Goal: Navigation & Orientation: Find specific page/section

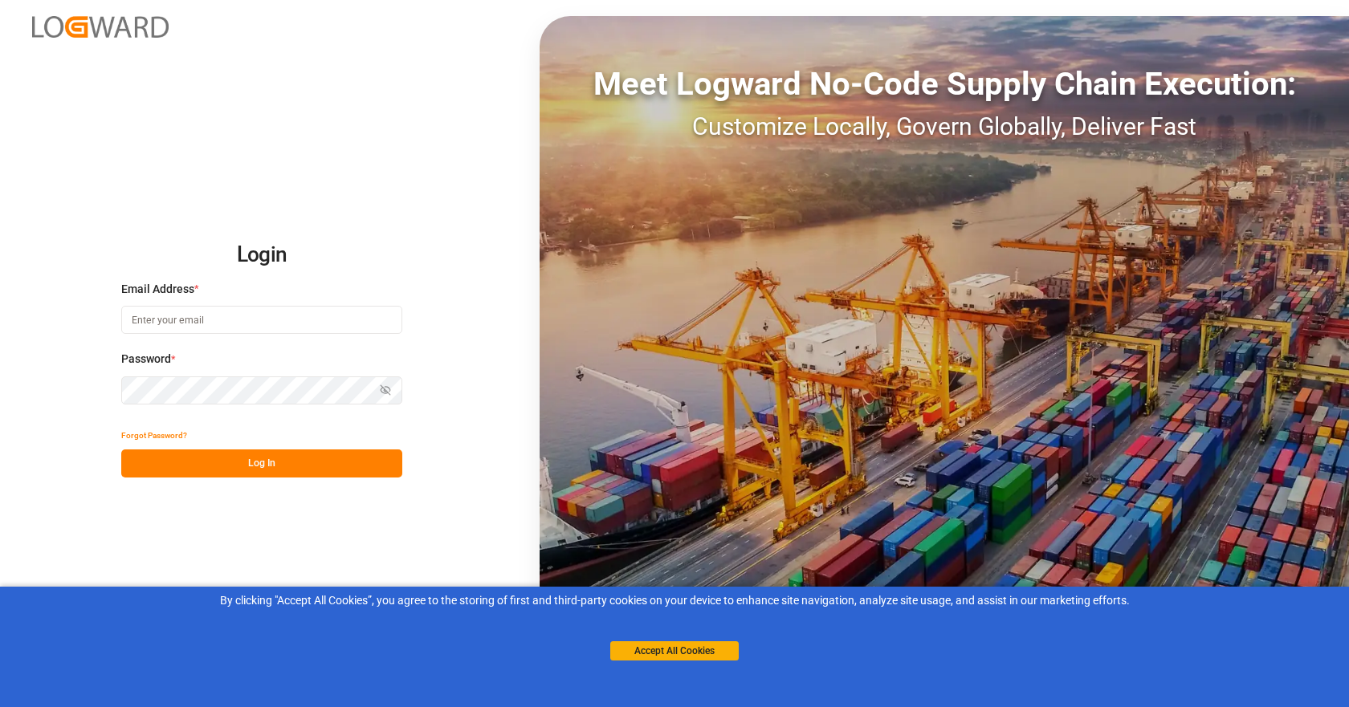
type input "[EMAIL_ADDRESS][DOMAIN_NAME]"
click at [318, 462] on button "Log In" at bounding box center [261, 464] width 281 height 28
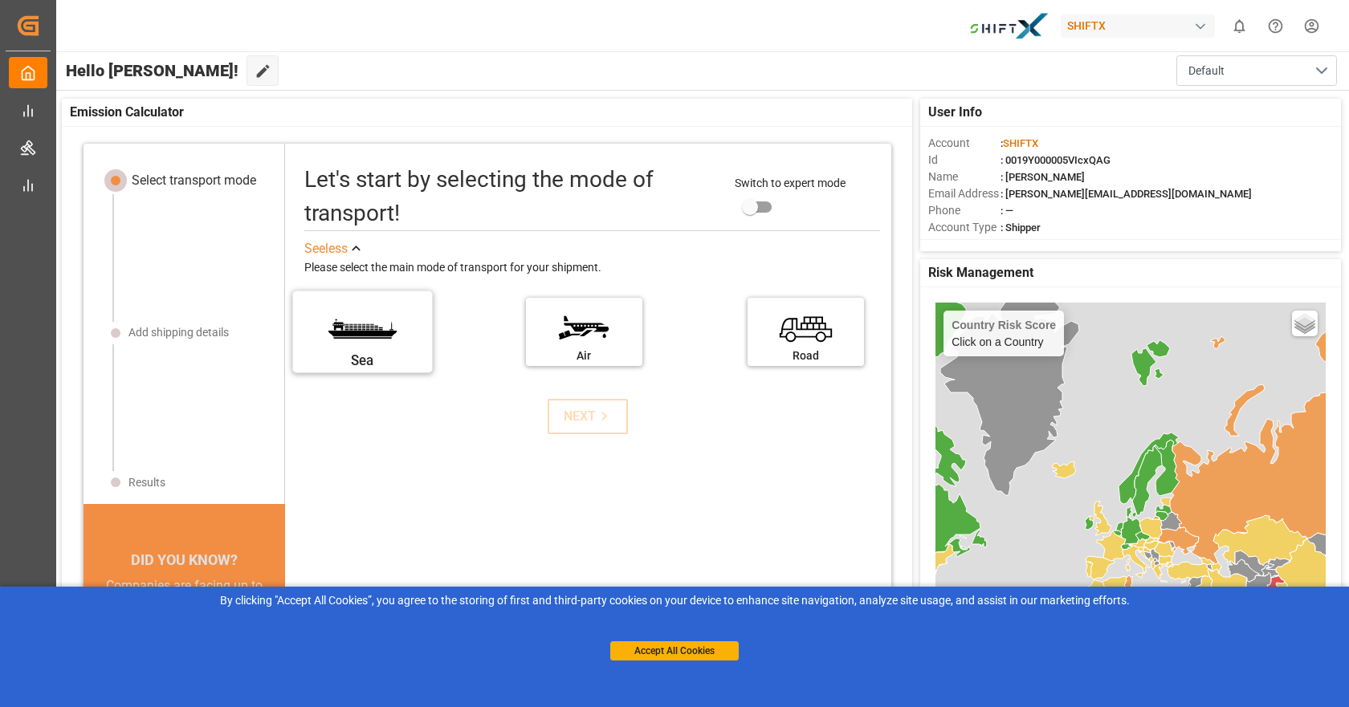
click at [361, 340] on label "Sea" at bounding box center [363, 326] width 120 height 67
click at [0, 0] on input "Sea" at bounding box center [0, 0] width 0 height 0
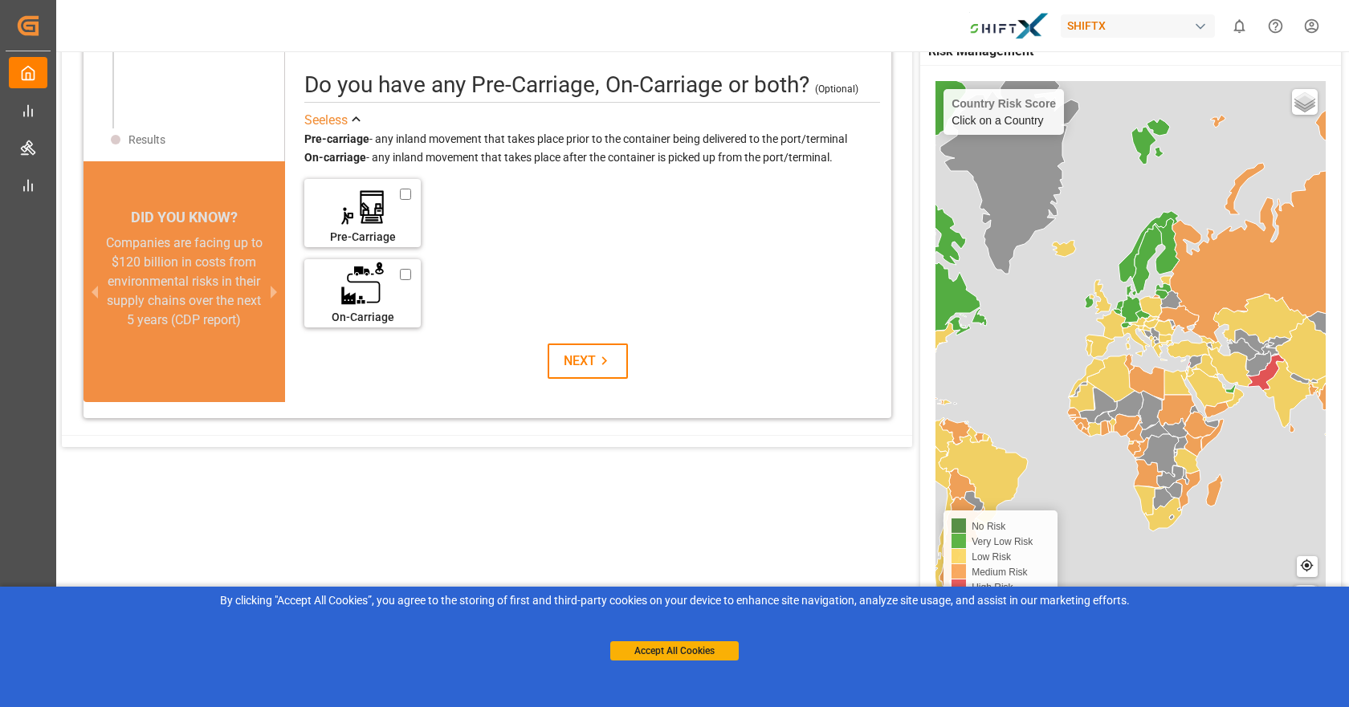
scroll to position [313, 0]
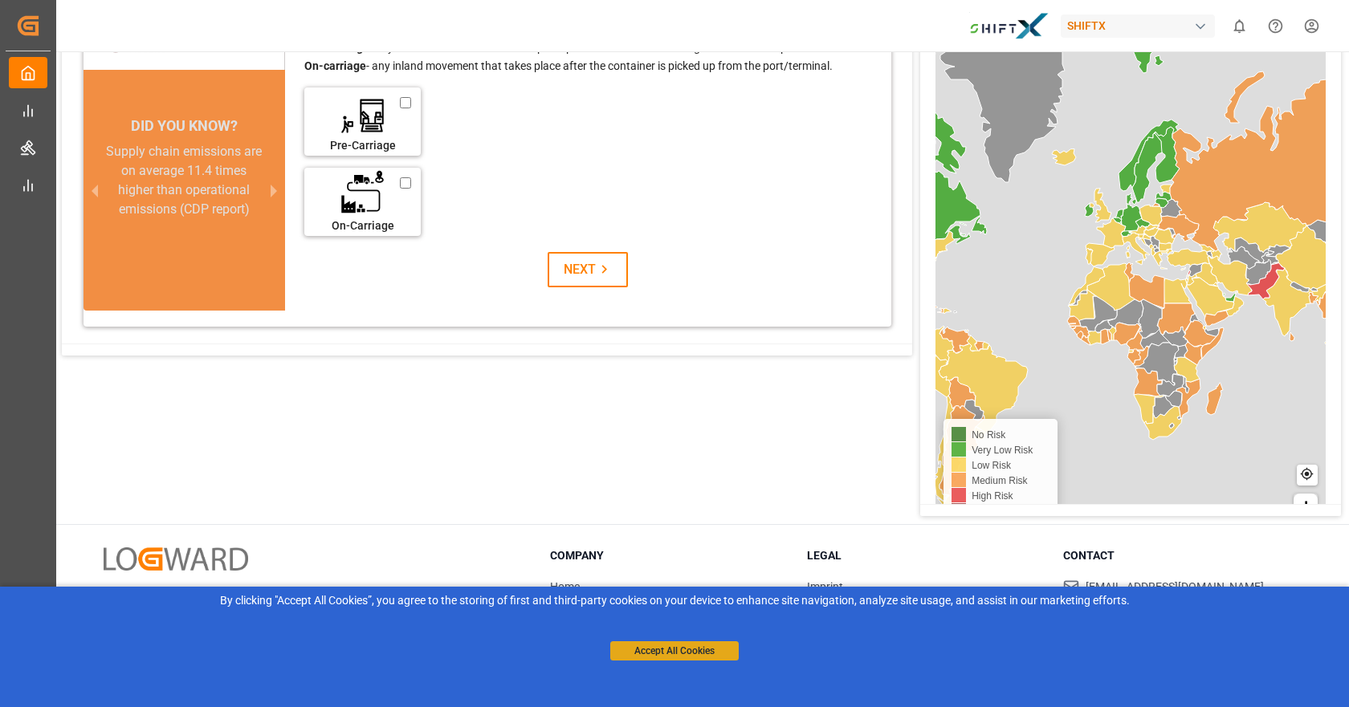
click at [694, 653] on button "Accept All Cookies" at bounding box center [674, 650] width 128 height 19
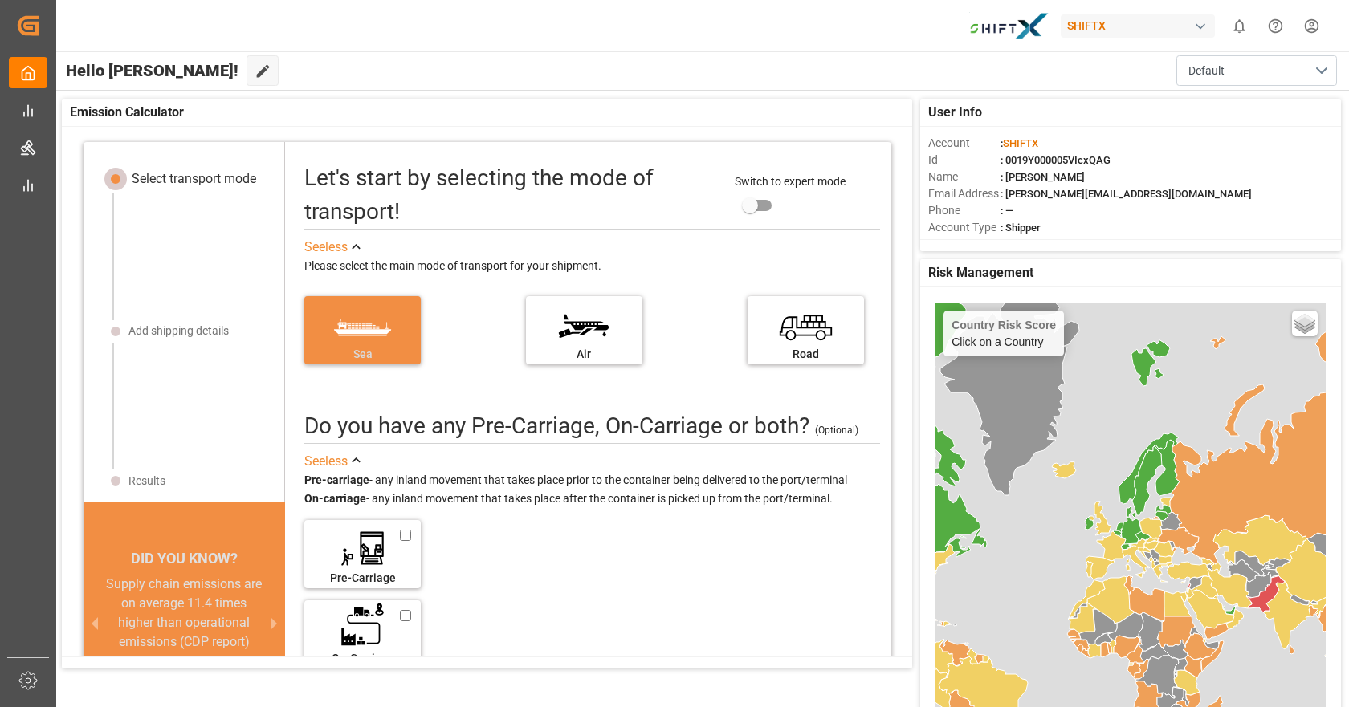
scroll to position [0, 0]
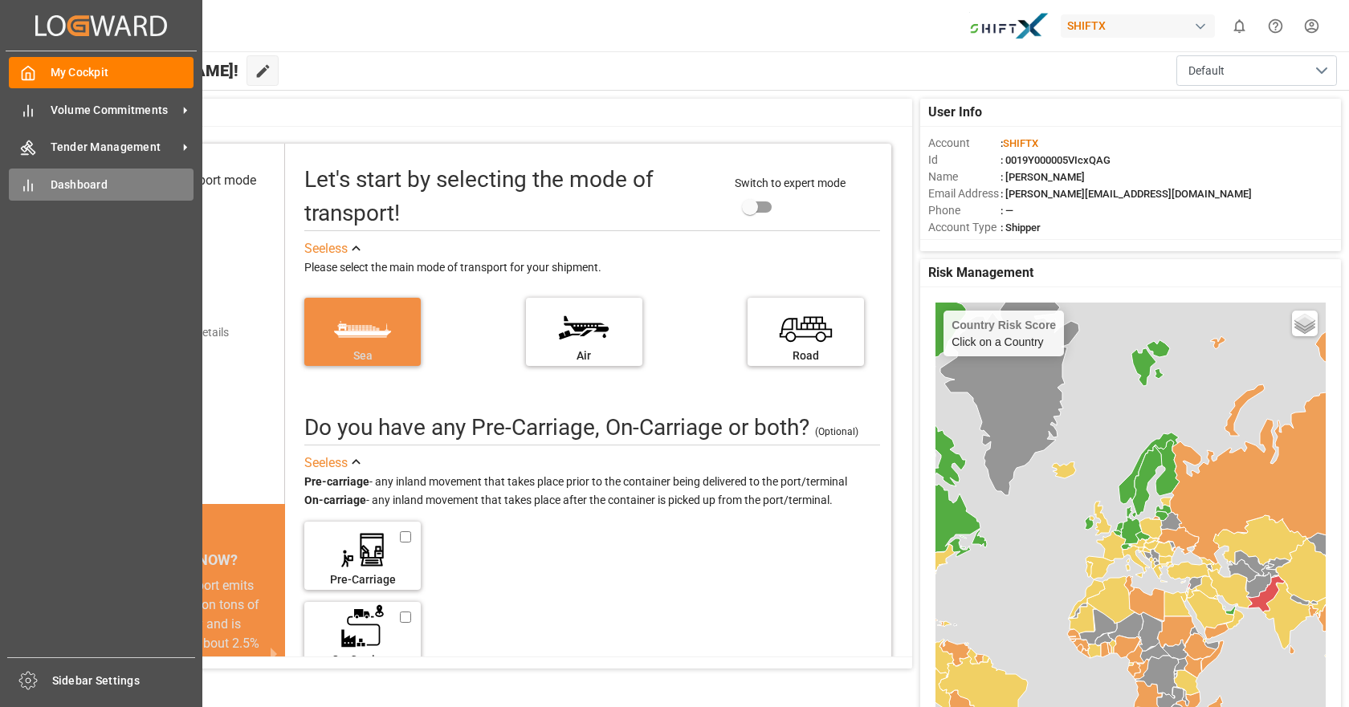
click at [75, 189] on span "Dashboard" at bounding box center [123, 185] width 144 height 17
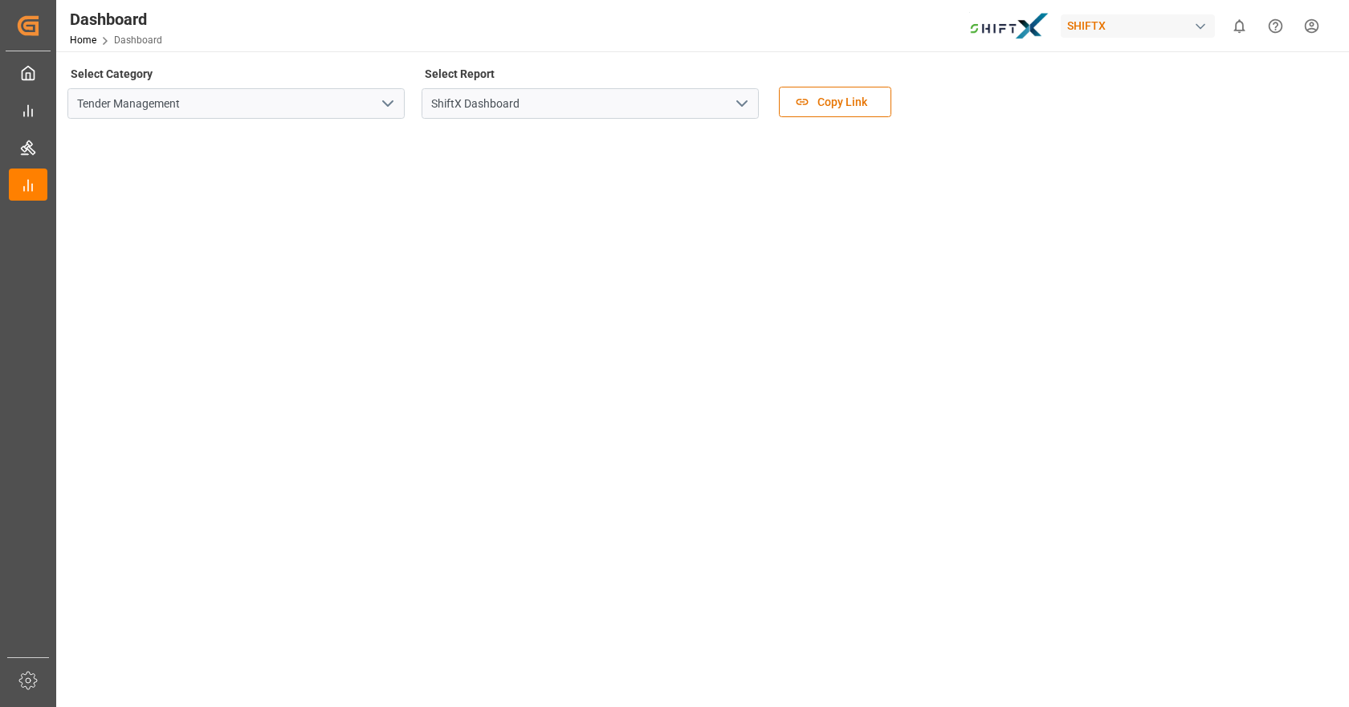
click at [1048, 93] on div "Select Category Tender Management Select Report ShiftX Dashboard Copy Link" at bounding box center [700, 96] width 1267 height 67
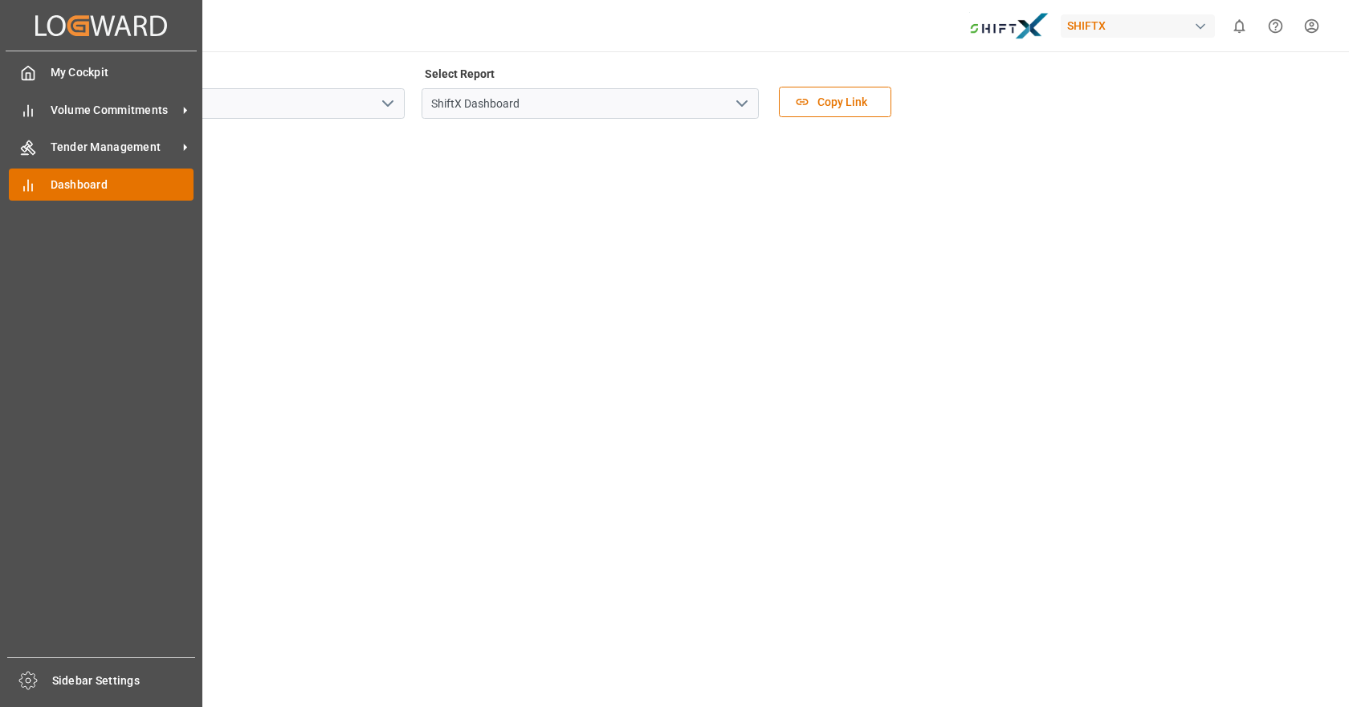
click at [63, 184] on span "Dashboard" at bounding box center [123, 185] width 144 height 17
click at [88, 112] on span "Volume Commitments" at bounding box center [114, 110] width 127 height 17
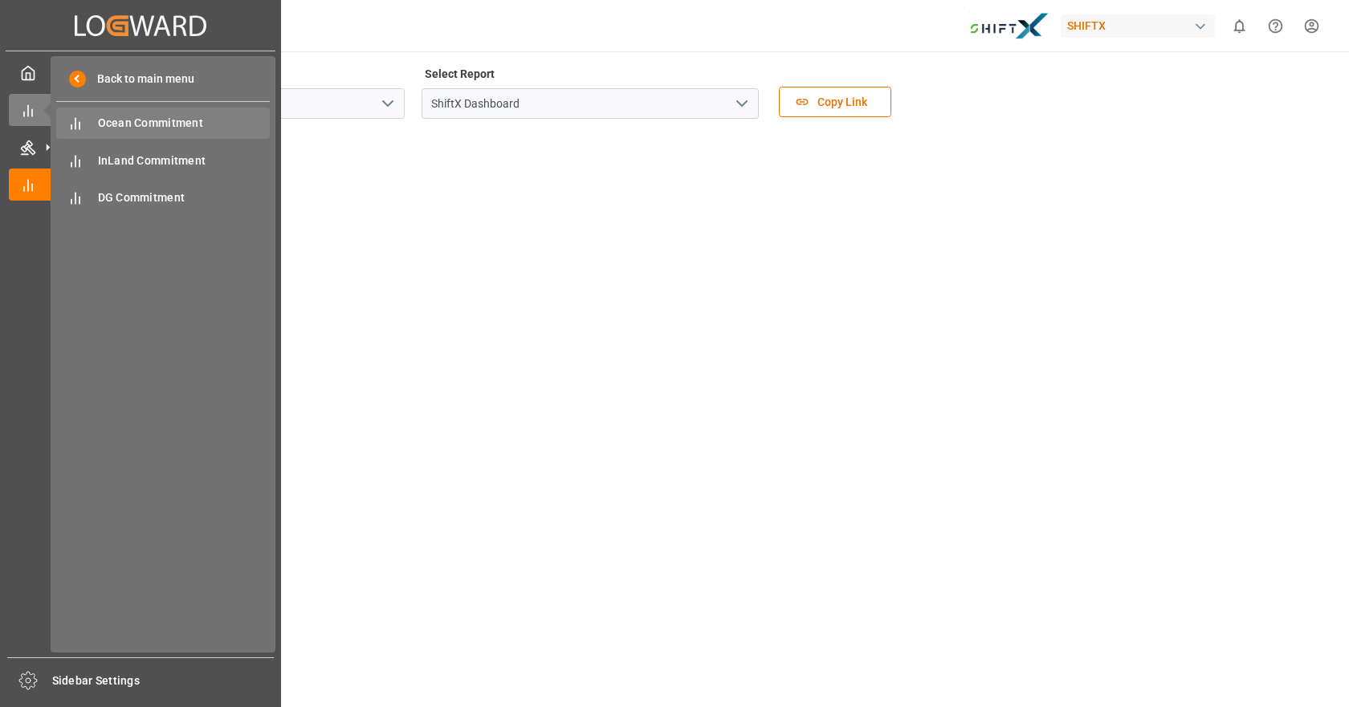
click at [171, 122] on span "Ocean Commitment" at bounding box center [184, 123] width 173 height 17
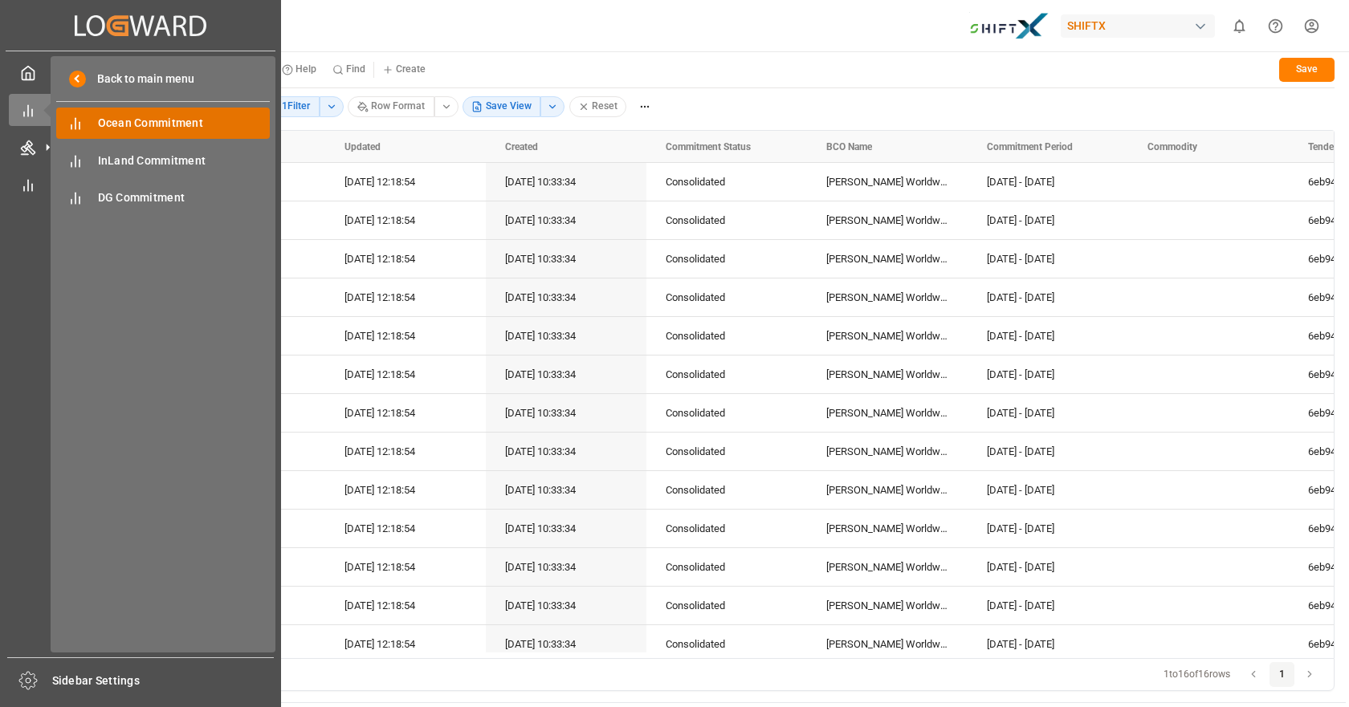
click at [137, 127] on span "Ocean Commitment" at bounding box center [184, 123] width 173 height 17
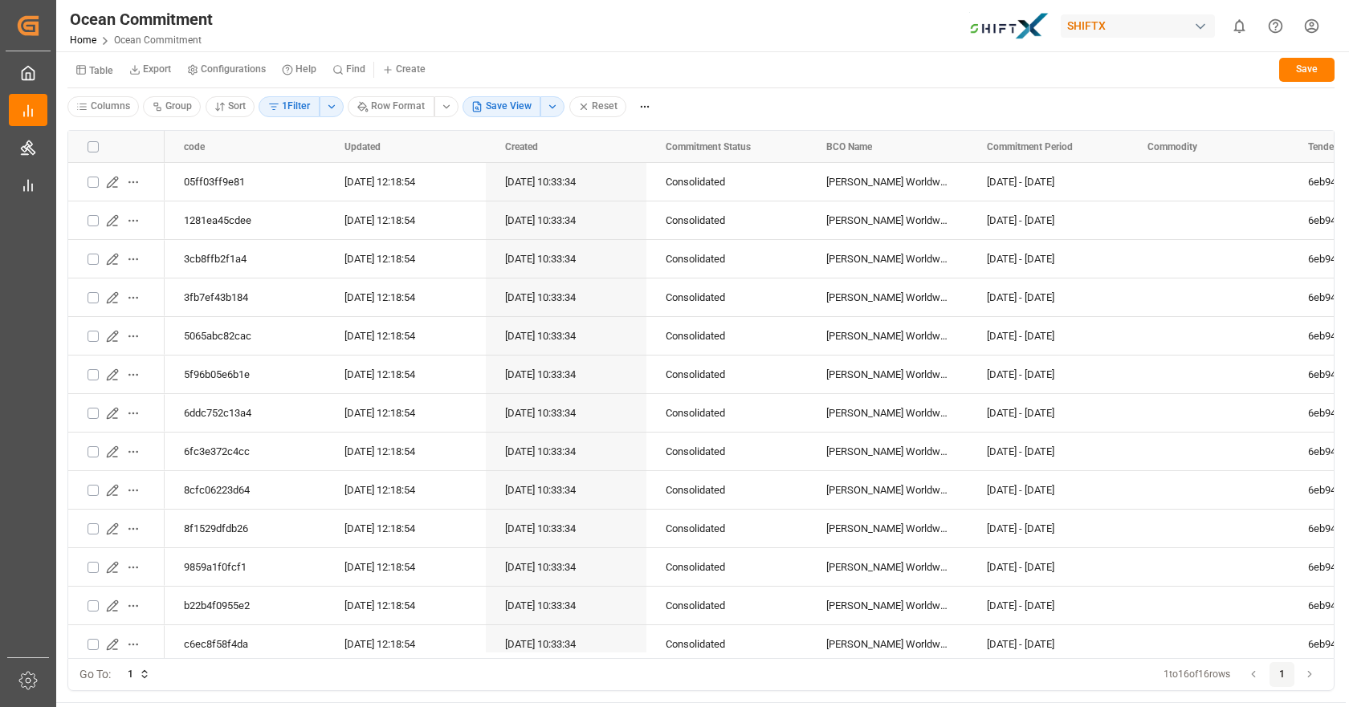
click at [299, 24] on div "Ocean Commitment Home Ocean Commitment SHIFTX 0 Notifications Only show unread …" at bounding box center [697, 25] width 1304 height 51
click at [354, 18] on div "Ocean Commitment Home Ocean Commitment SHIFTX 0 Notifications Only show unread …" at bounding box center [697, 25] width 1304 height 51
click at [733, 28] on div "Ocean Commitment Home Ocean Commitment SHIFTX 0 Notifications Only show unread …" at bounding box center [697, 25] width 1304 height 51
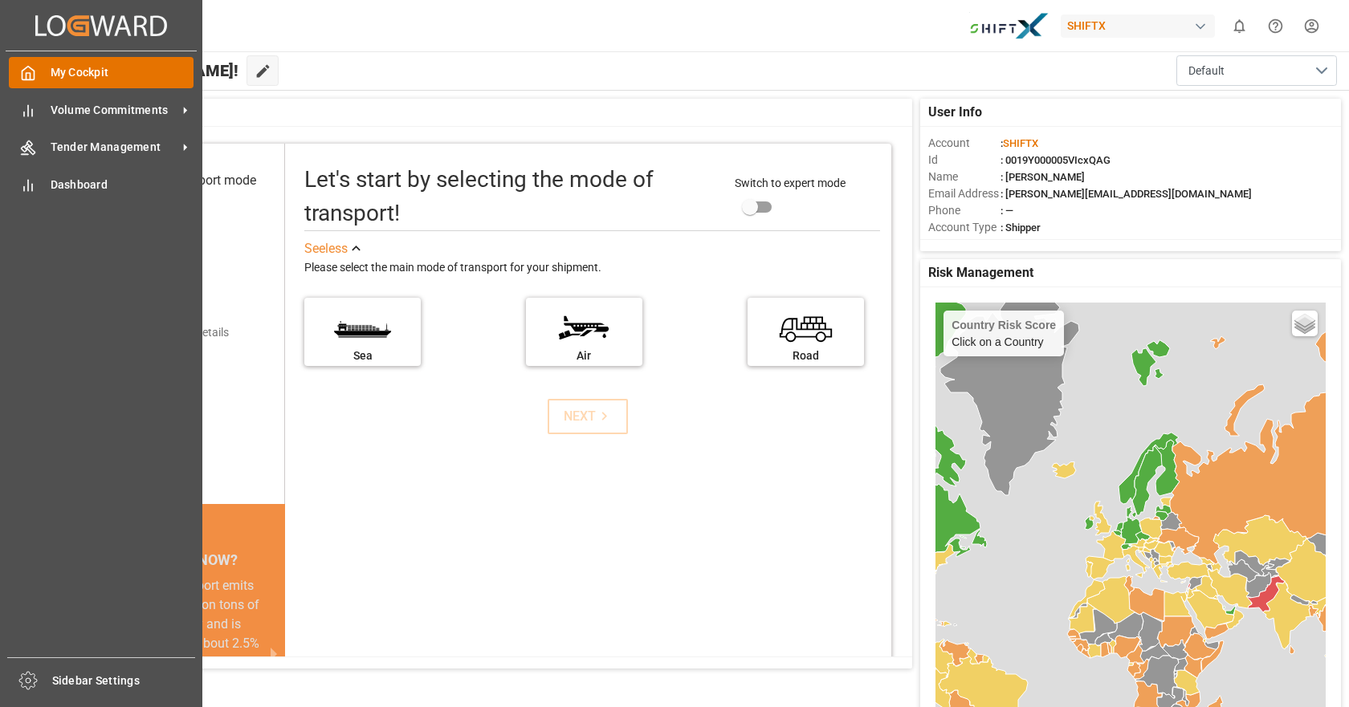
click at [75, 75] on span "My Cockpit" at bounding box center [123, 72] width 144 height 17
click at [75, 685] on span "Sidebar Settings" at bounding box center [124, 681] width 144 height 17
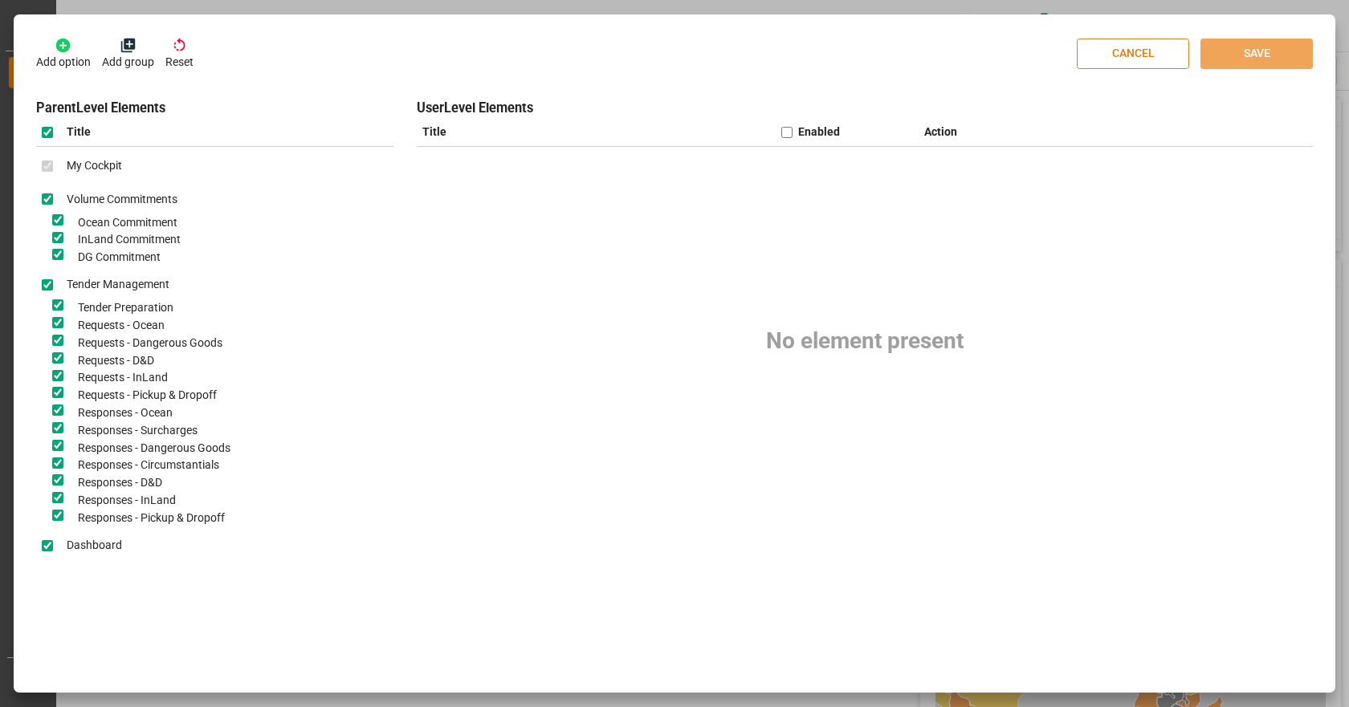
click at [1137, 55] on button "CANCEL" at bounding box center [1132, 54] width 112 height 31
checkbox input "false"
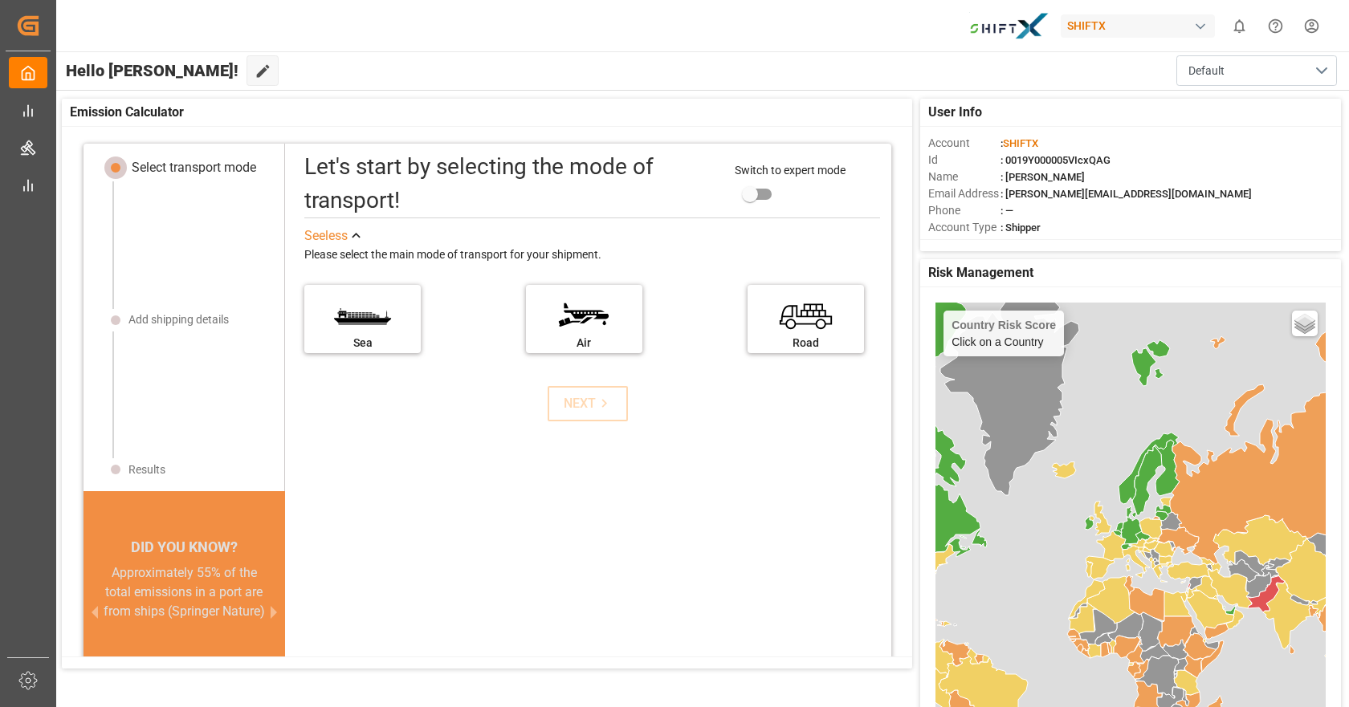
scroll to position [16, 0]
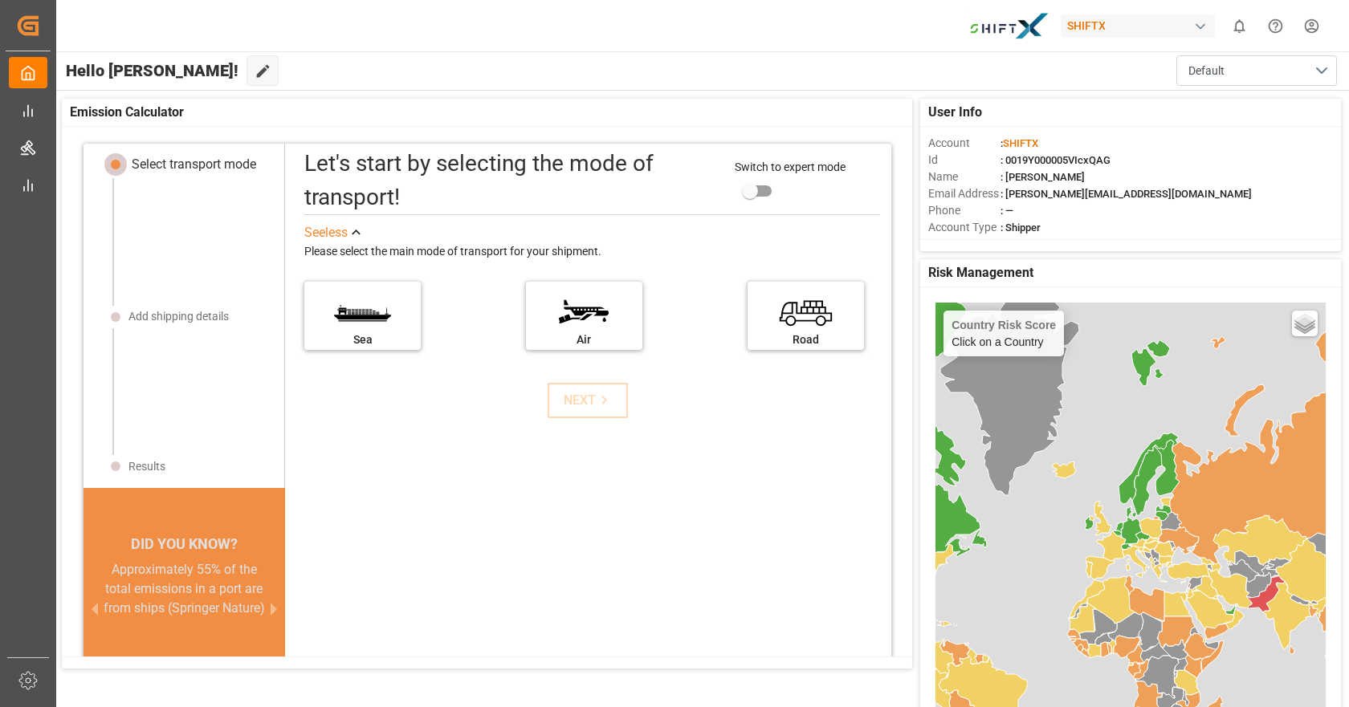
click at [1198, 27] on div "button" at bounding box center [1200, 26] width 16 height 16
click at [1198, 27] on html "Created by potrace 1.15, written by [PERSON_NAME] [DATE]-[DATE] Created by potr…" at bounding box center [674, 353] width 1349 height 707
click at [1321, 69] on button "Default" at bounding box center [1256, 70] width 161 height 31
click at [1098, 77] on div "Hello [PERSON_NAME]! Edit Cockpit Default Default" at bounding box center [701, 70] width 1295 height 39
click at [333, 323] on label "Sea" at bounding box center [363, 310] width 120 height 67
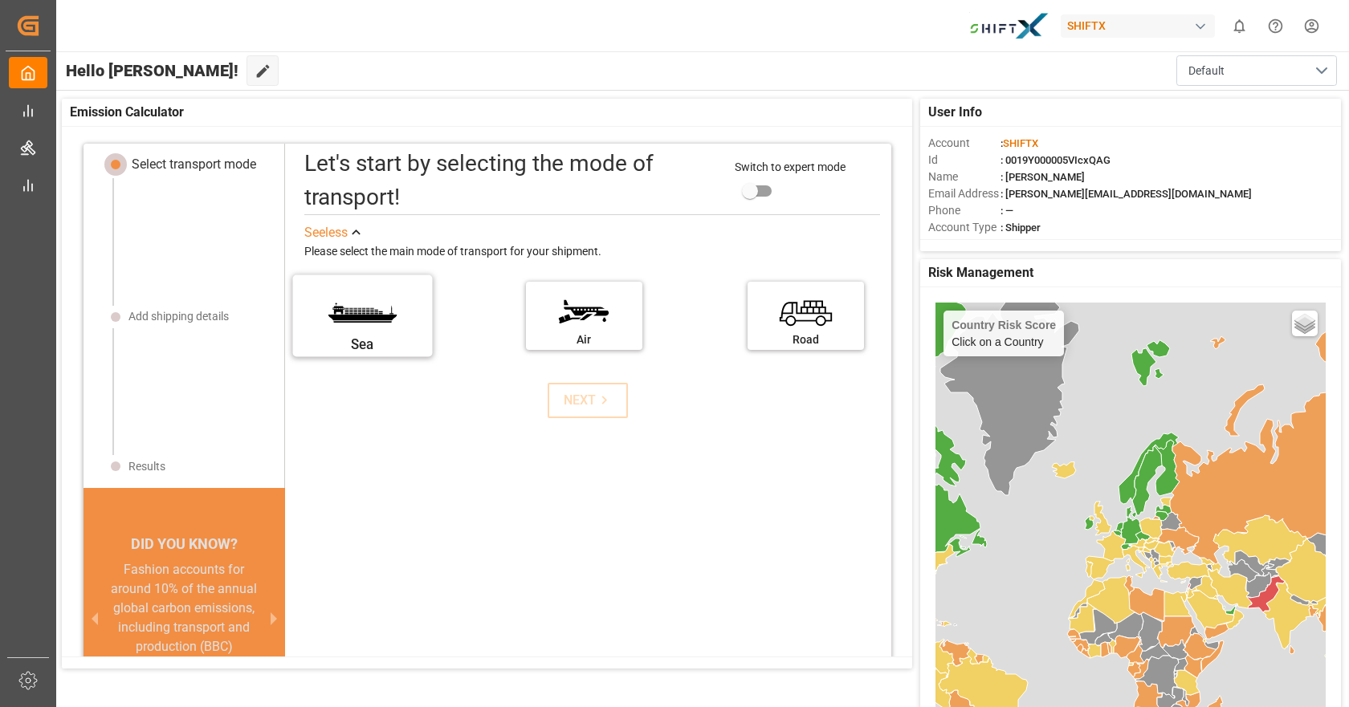
click at [0, 0] on input "Sea" at bounding box center [0, 0] width 0 height 0
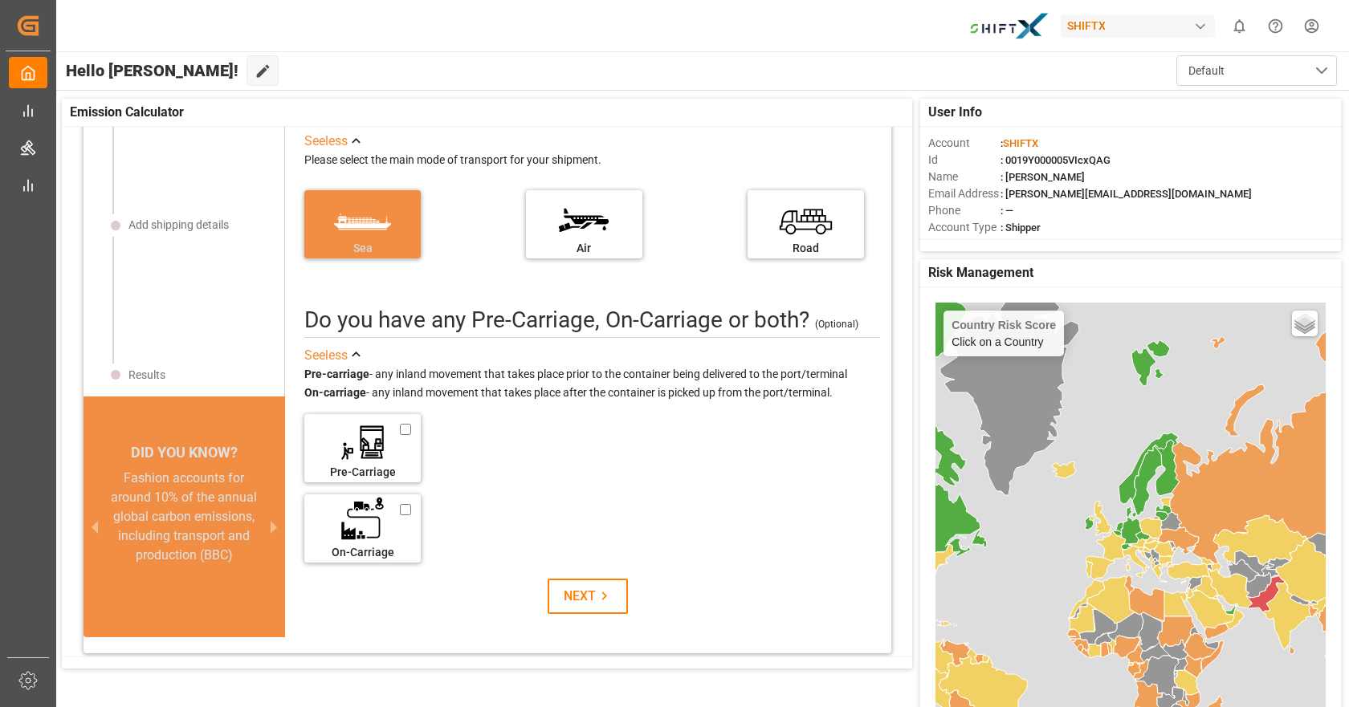
scroll to position [105, 0]
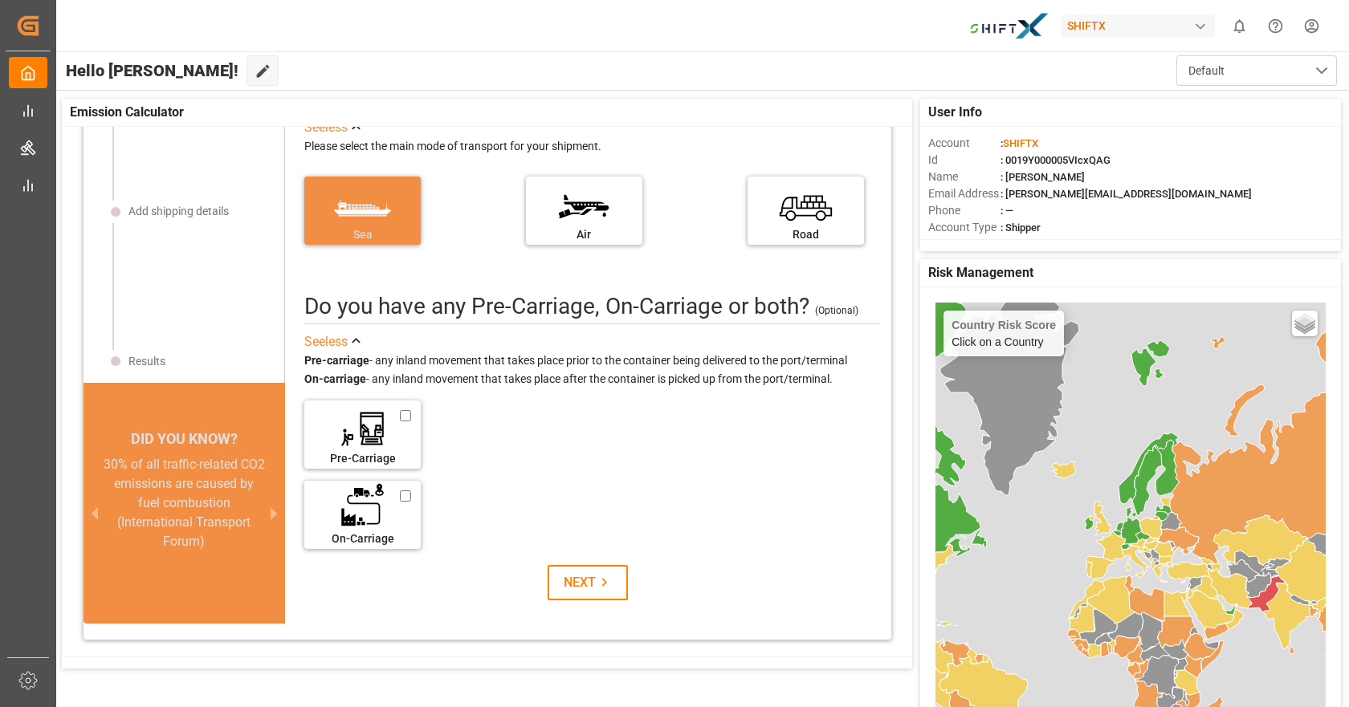
click at [546, 261] on div "See less Please select the main mode of transport for your shipment. [GEOGRAPHI…" at bounding box center [588, 196] width 600 height 162
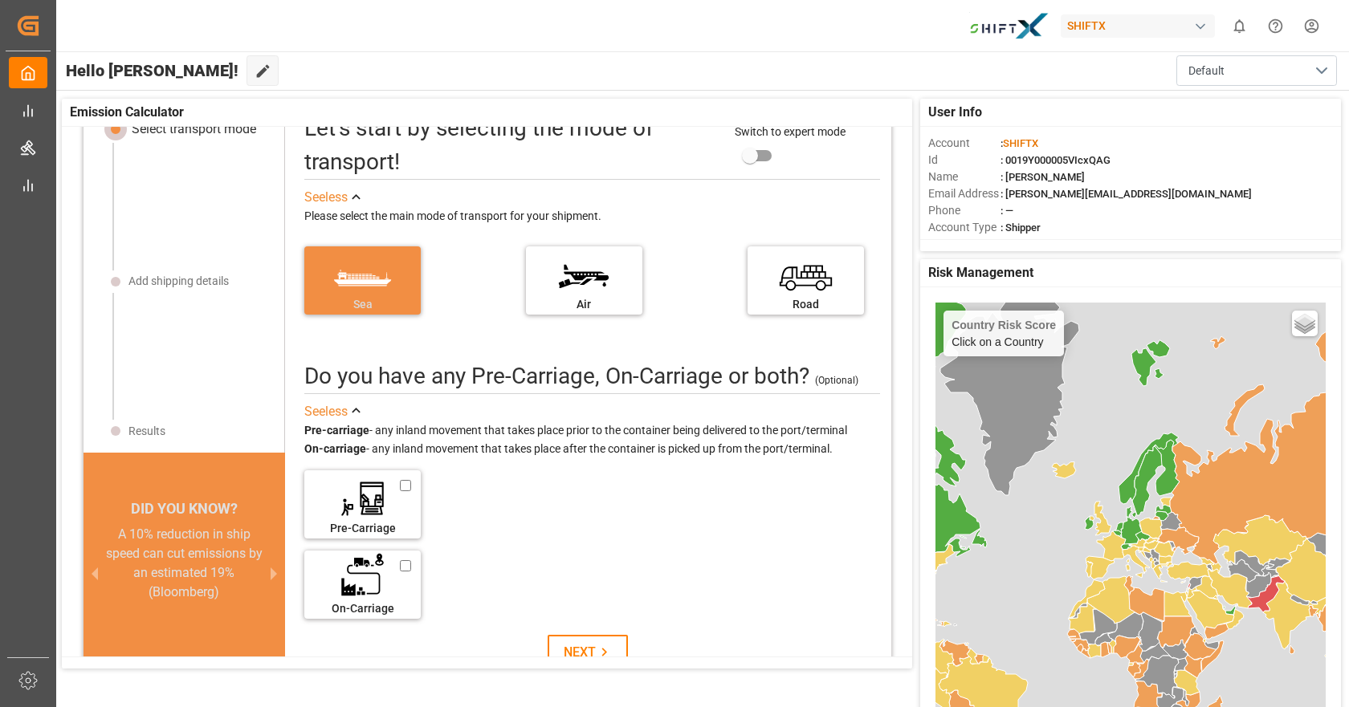
scroll to position [0, 0]
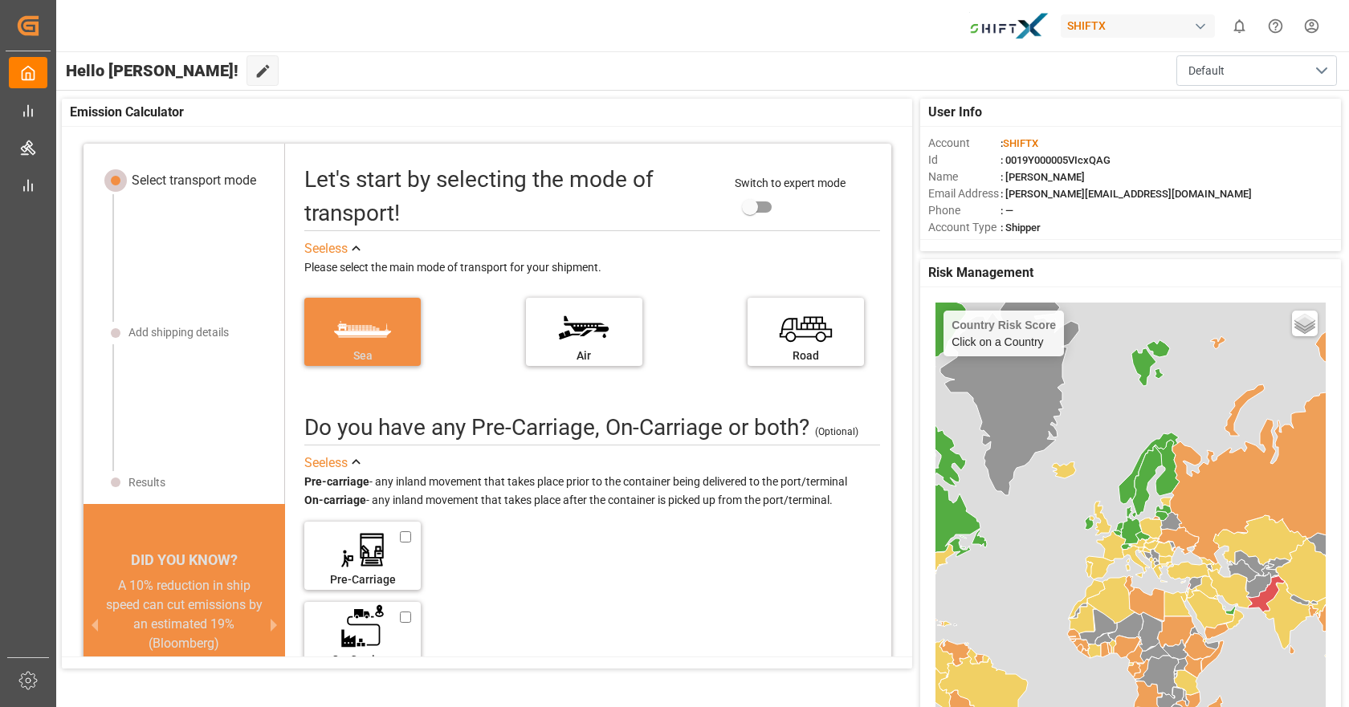
click at [1084, 22] on div "SHIFTX" at bounding box center [1137, 25] width 154 height 23
click at [1027, 28] on html "Created by potrace 1.15, written by [PERSON_NAME] [DATE]-[DATE] Created by potr…" at bounding box center [674, 353] width 1349 height 707
click at [562, 43] on div "SHIFTX 0 Notifications Only show unread All Mark all categories read No notific…" at bounding box center [697, 25] width 1304 height 51
click at [613, 23] on div "SHIFTX 0 Notifications Only show unread All Mark all categories read No notific…" at bounding box center [697, 25] width 1304 height 51
